Goal: Obtain resource: Obtain resource

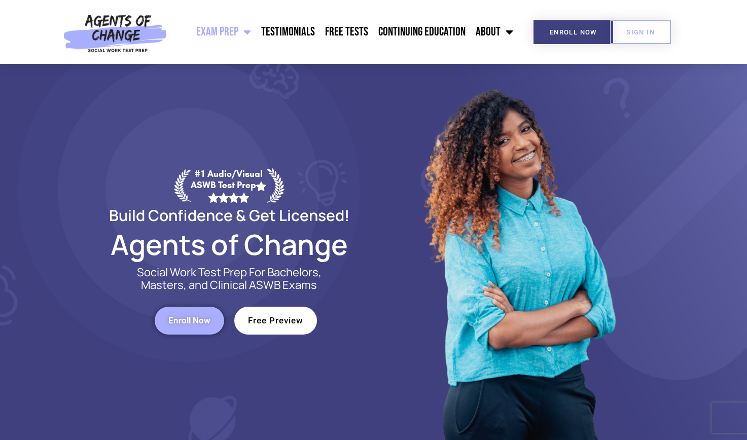
click at [282, 320] on span "Free Preview" at bounding box center [275, 321] width 55 height 9
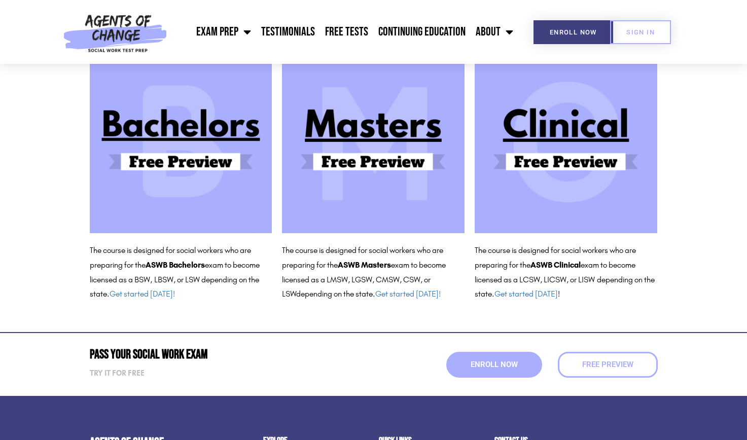
scroll to position [118, 0]
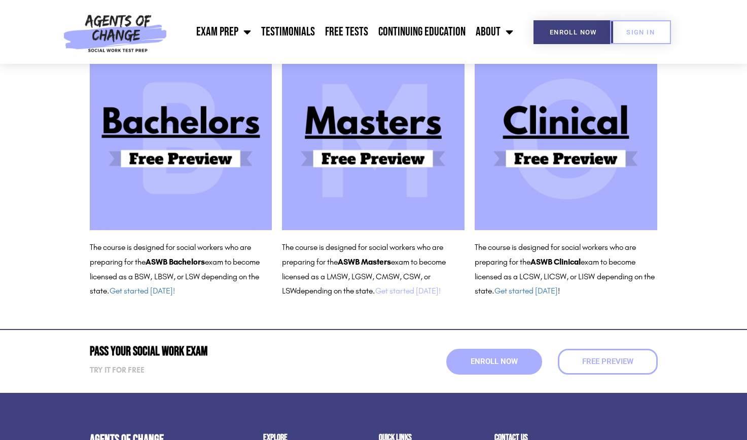
click at [412, 289] on link "Get started [DATE]!" at bounding box center [407, 291] width 65 height 10
